Goal: Information Seeking & Learning: Learn about a topic

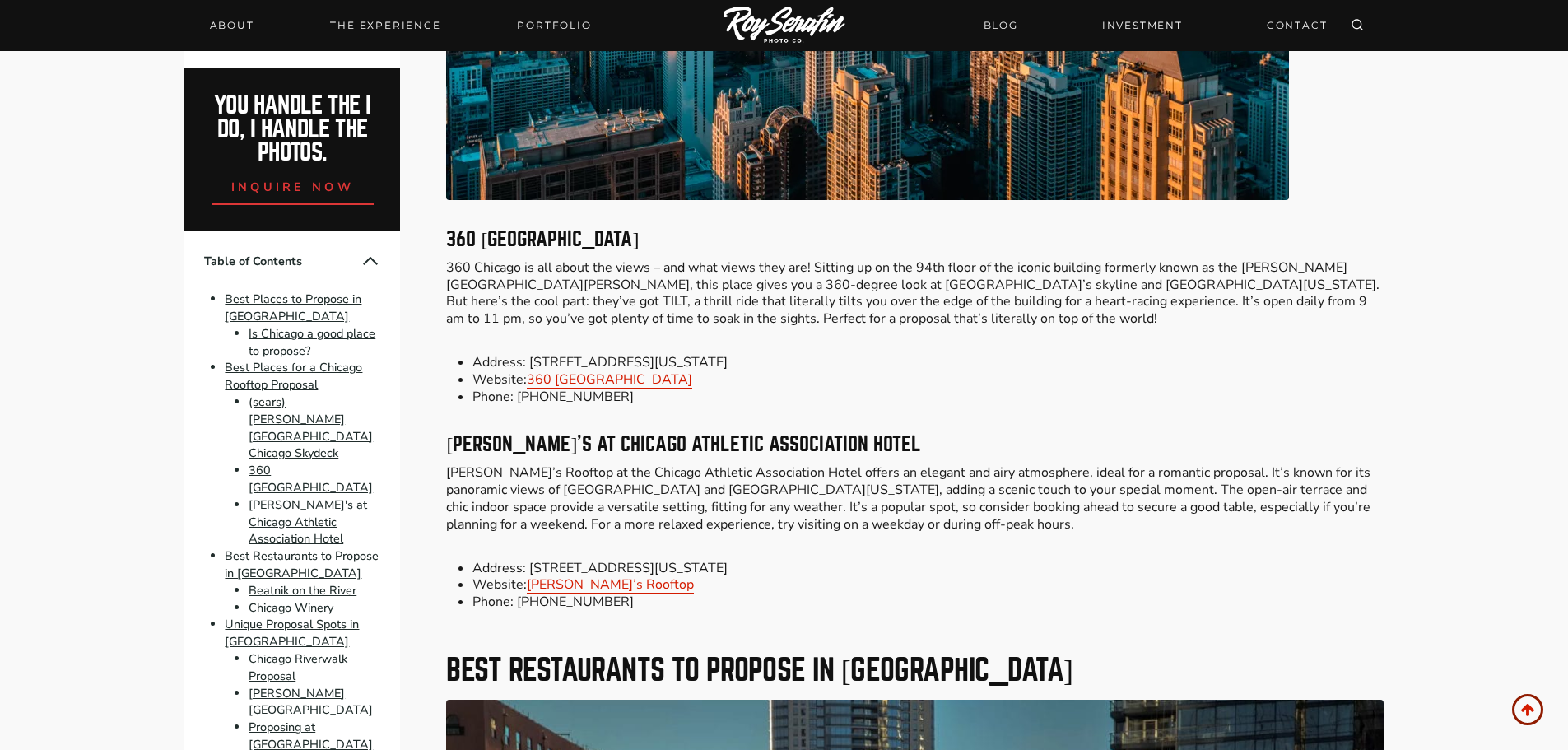
scroll to position [3841, 0]
click at [592, 589] on link "[PERSON_NAME]’s Rooftop" at bounding box center [610, 584] width 167 height 18
click at [592, 582] on link "[PERSON_NAME]’s Rooftop" at bounding box center [610, 584] width 167 height 18
click at [635, 588] on li "Website: [PERSON_NAME]’s Rooftop" at bounding box center [927, 584] width 911 height 17
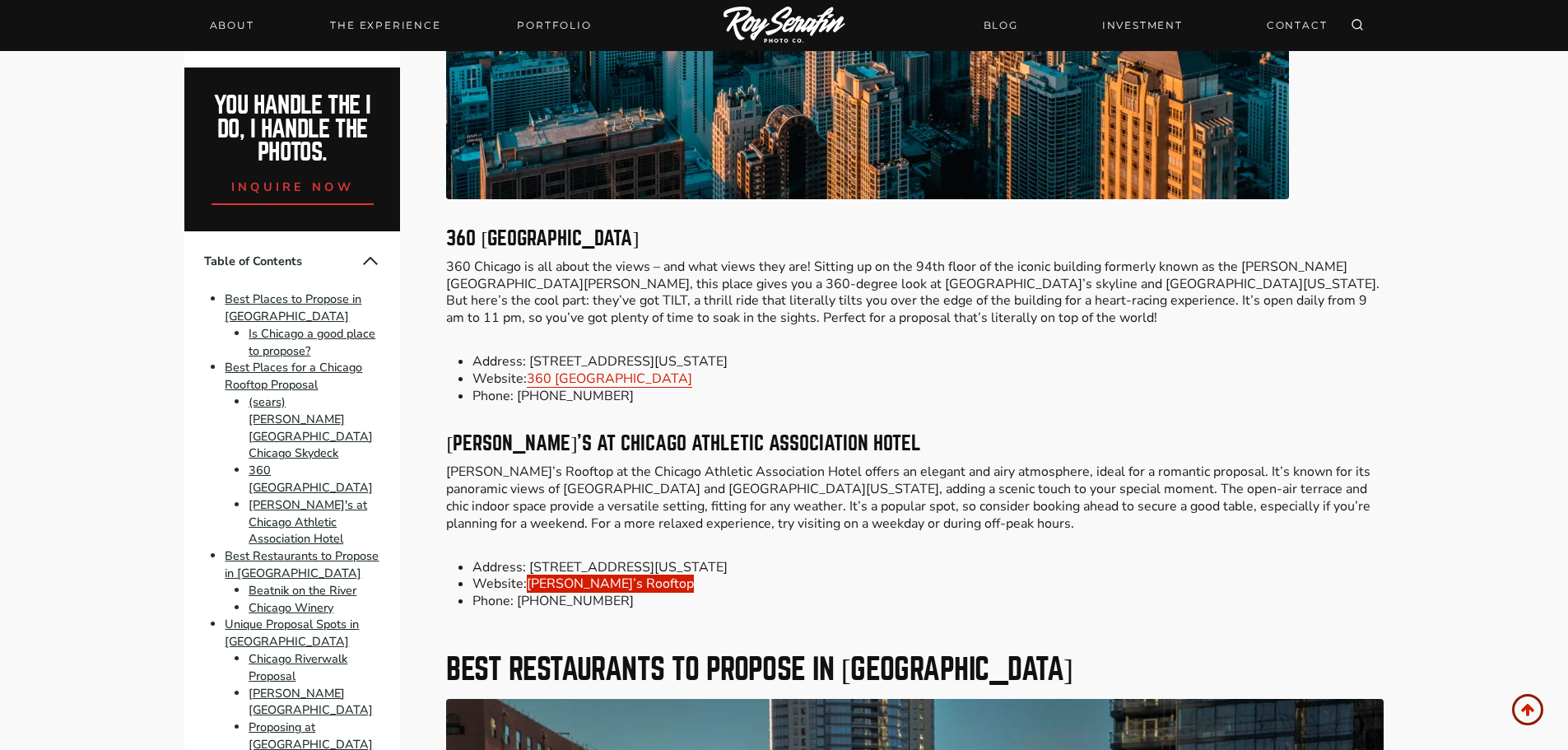
click at [560, 578] on link "[PERSON_NAME]’s Rooftop" at bounding box center [610, 584] width 167 height 18
click at [531, 591] on link "[PERSON_NAME]’s Rooftop" at bounding box center [610, 584] width 167 height 18
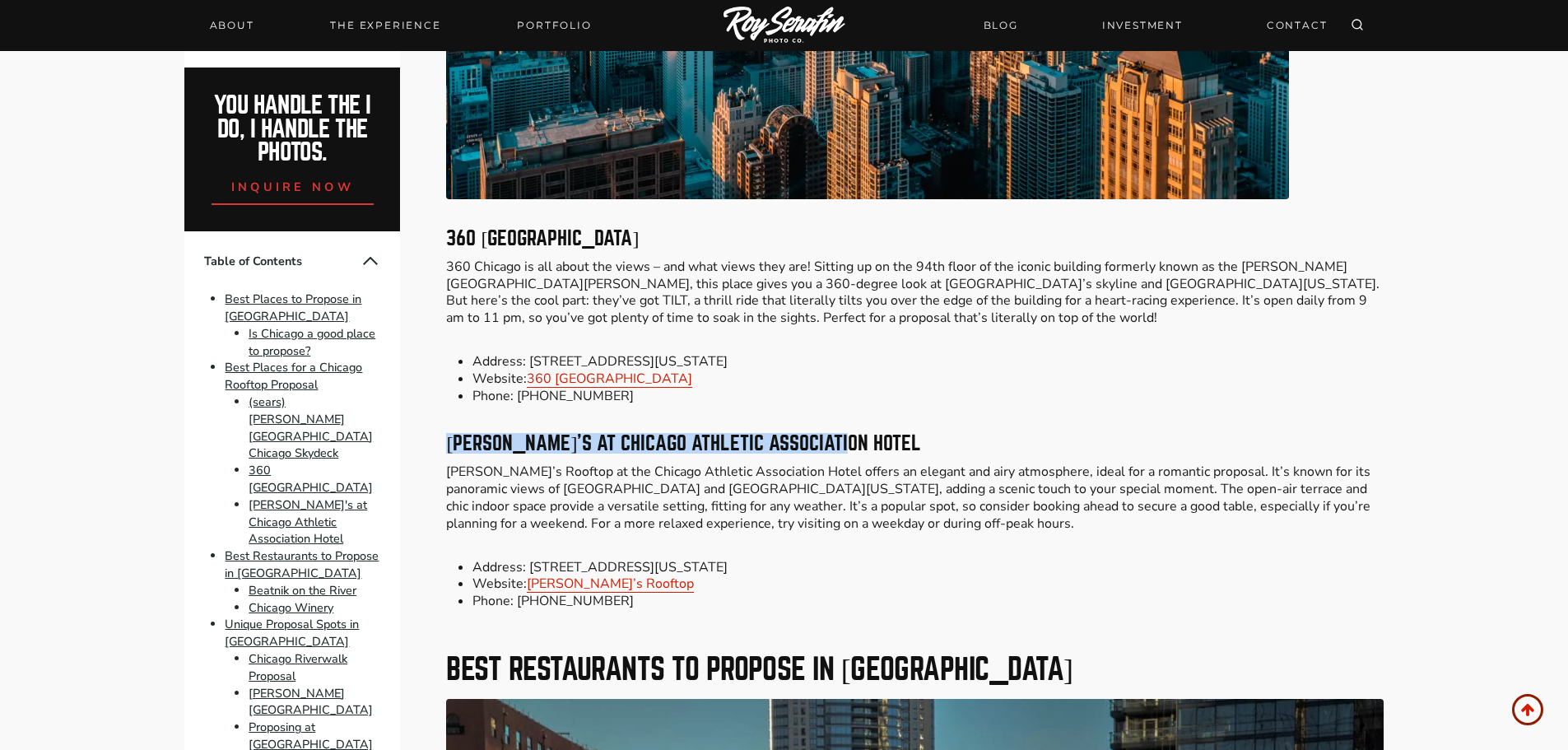
drag, startPoint x: 838, startPoint y: 441, endPoint x: 429, endPoint y: 448, distance: 409.1
copy h3 "[PERSON_NAME]’s at Chicago Athletic Association Hotel"
click at [280, 617] on link "Unique Proposal Spots in [GEOGRAPHIC_DATA]" at bounding box center [292, 633] width 134 height 34
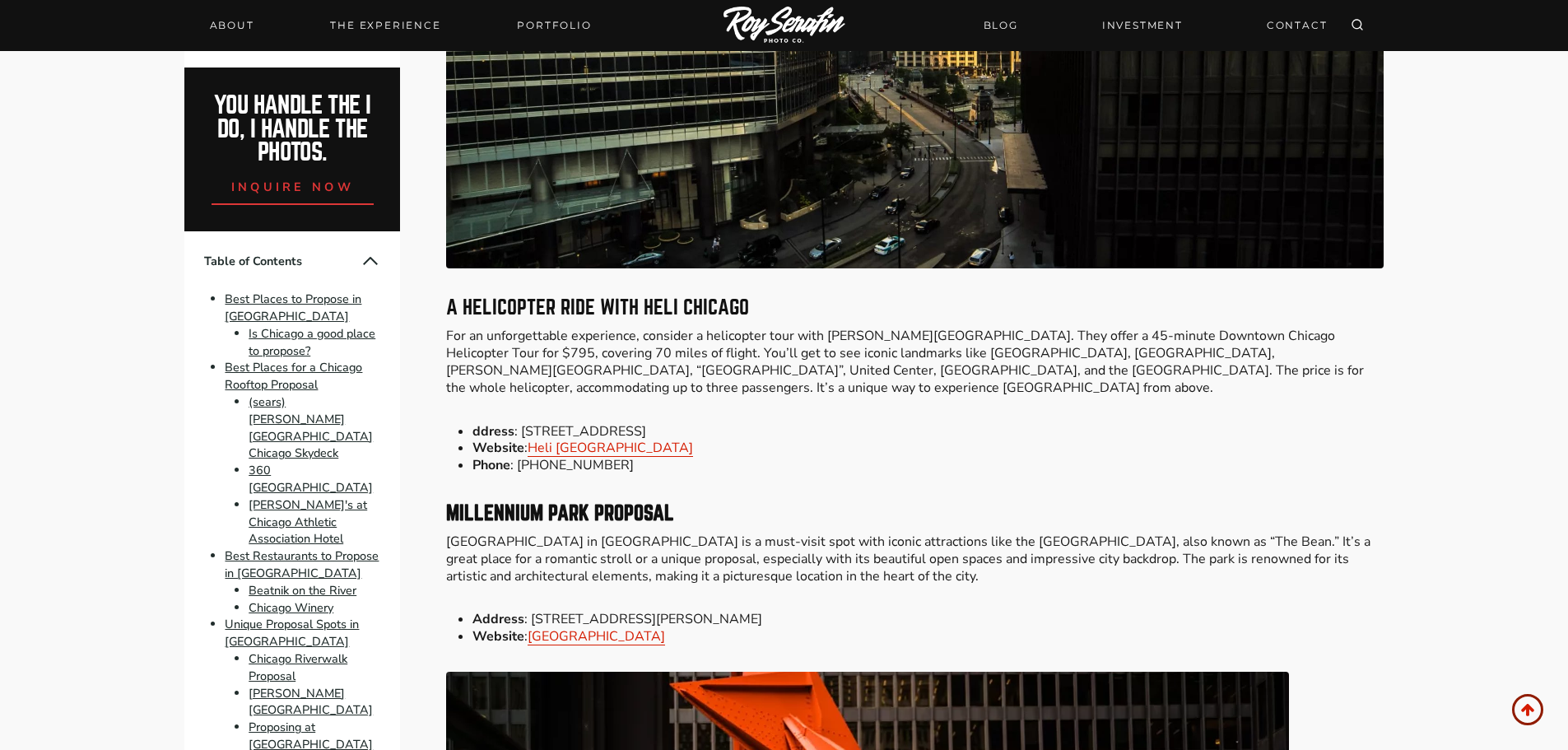
scroll to position [8991, 0]
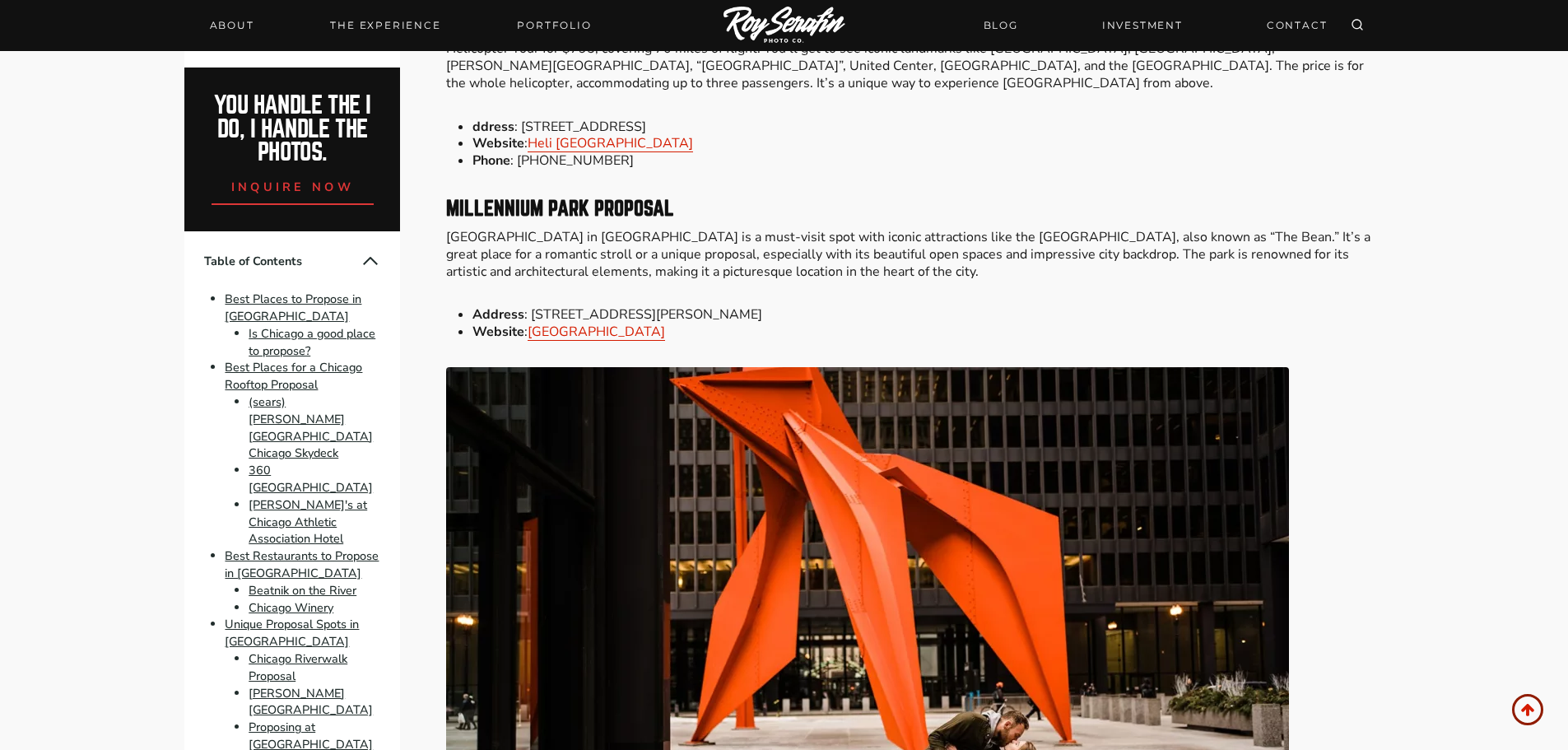
scroll to position [3841, 0]
